Goal: Task Accomplishment & Management: Complete application form

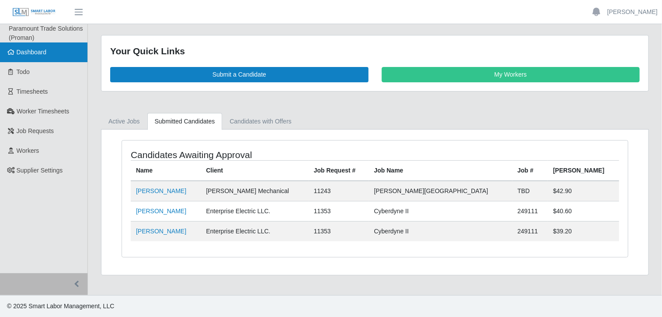
click at [24, 56] on span "Dashboard" at bounding box center [32, 52] width 30 height 7
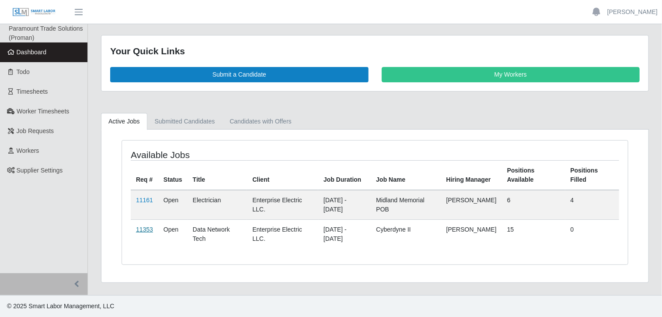
click at [146, 226] on link "11353" at bounding box center [144, 229] width 17 height 7
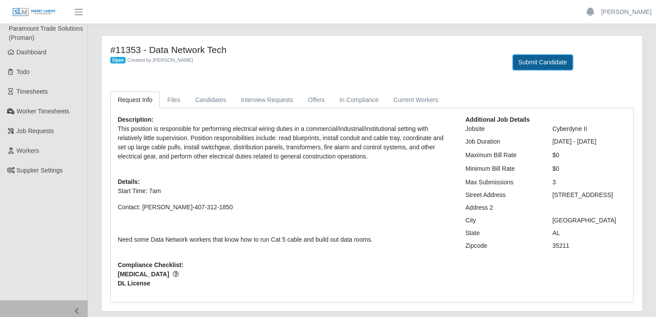
click at [539, 61] on button "Submit Candidate" at bounding box center [543, 62] width 60 height 15
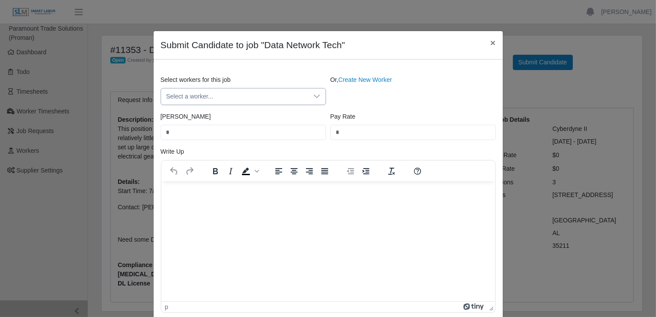
click at [313, 94] on icon at bounding box center [316, 96] width 7 height 7
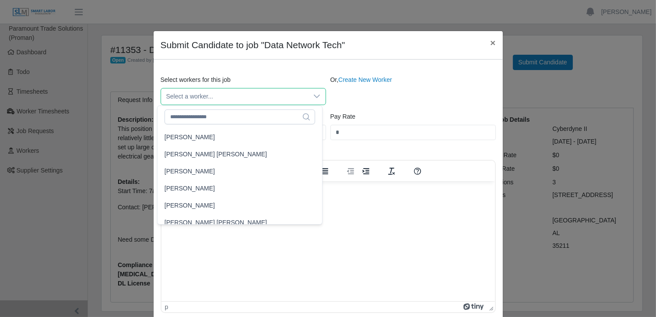
scroll to position [7612, 0]
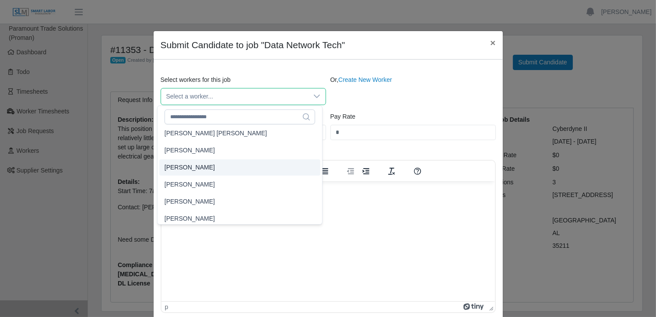
click at [215, 168] on li "Nelson Rodriguez" at bounding box center [239, 167] width 161 height 16
type input "**"
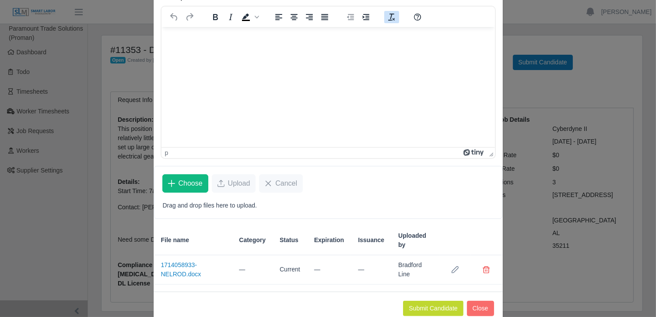
scroll to position [173, 0]
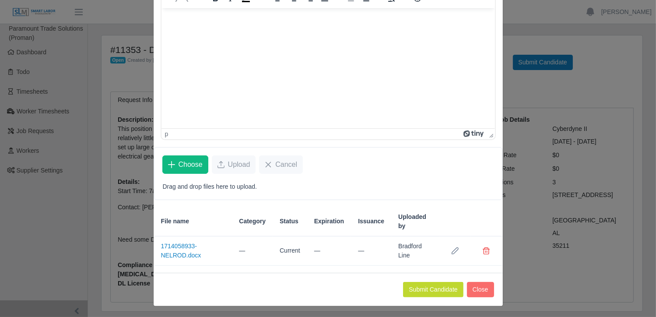
click at [247, 31] on html at bounding box center [327, 20] width 333 height 24
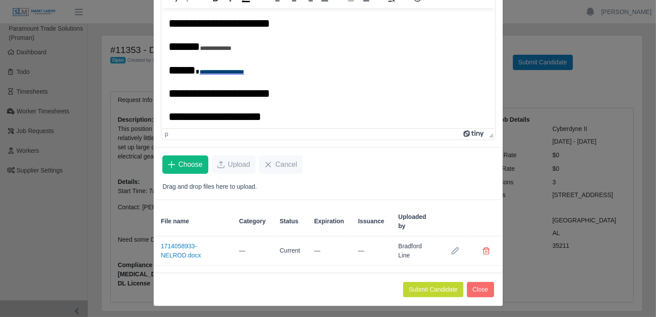
scroll to position [282, 0]
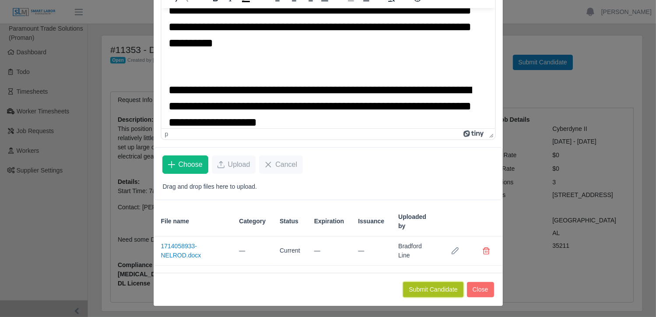
click at [427, 288] on button "Submit Candidate" at bounding box center [433, 289] width 60 height 15
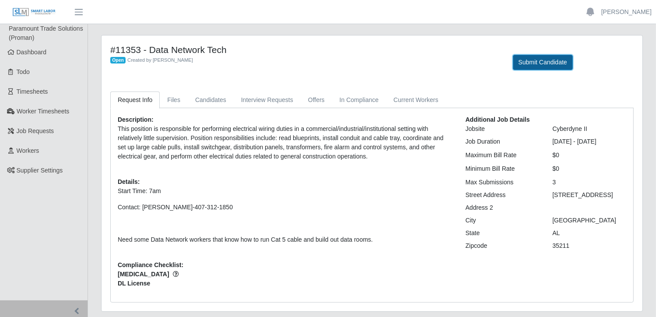
click at [545, 63] on button "Submit Candidate" at bounding box center [543, 62] width 60 height 15
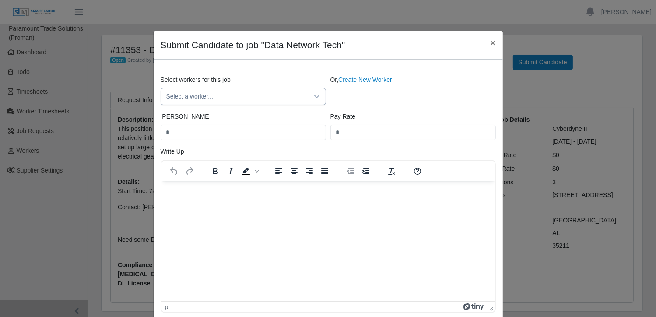
click at [313, 97] on icon at bounding box center [316, 96] width 7 height 7
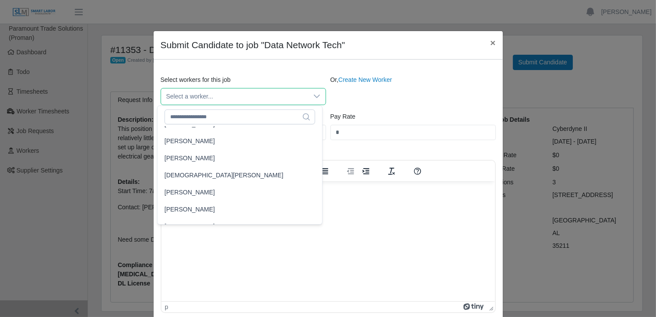
scroll to position [4768, 0]
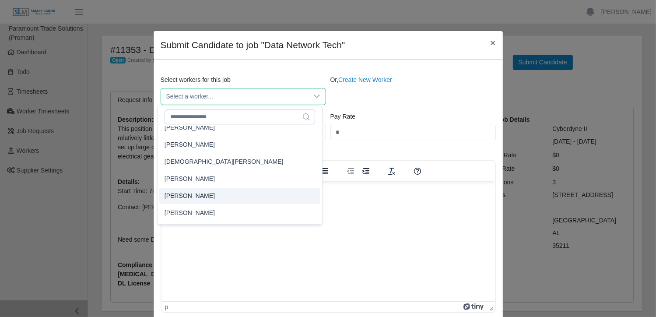
click at [203, 196] on span "Jesus Rodriguez" at bounding box center [189, 195] width 50 height 9
type input "**"
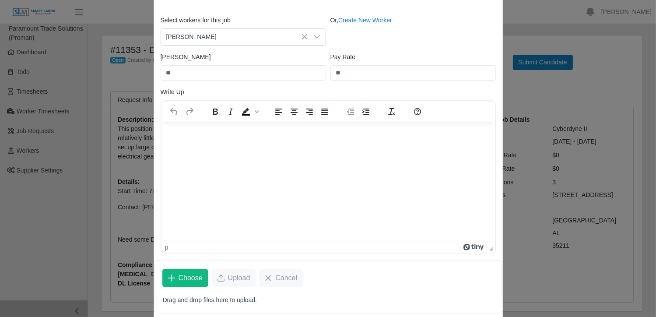
scroll to position [131, 0]
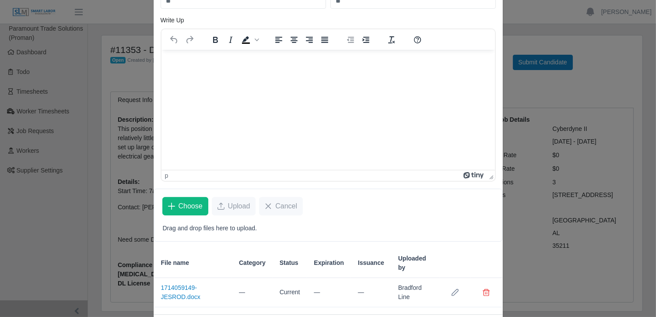
click at [200, 73] on html at bounding box center [327, 61] width 333 height 24
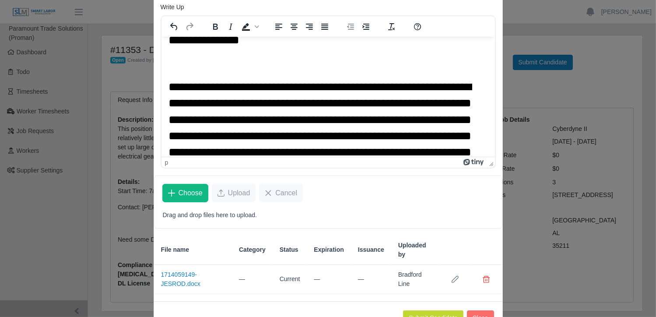
scroll to position [164, 0]
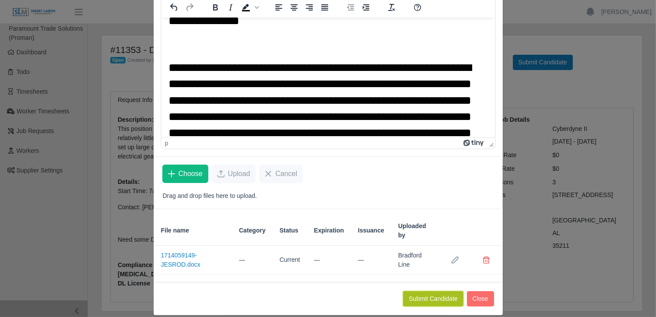
click at [418, 291] on button "Submit Candidate" at bounding box center [433, 298] width 60 height 15
